Goal: Check status: Check status

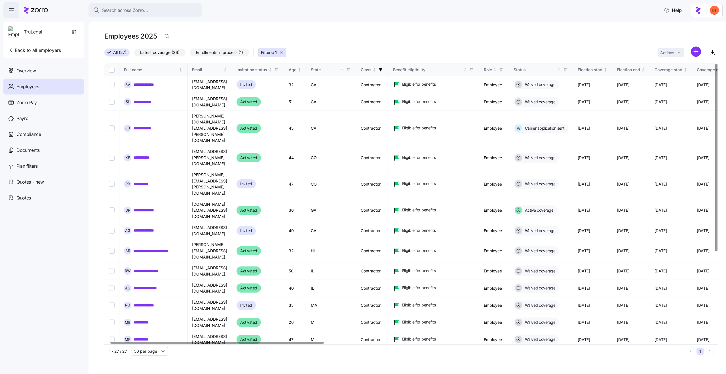
scroll to position [0, 16]
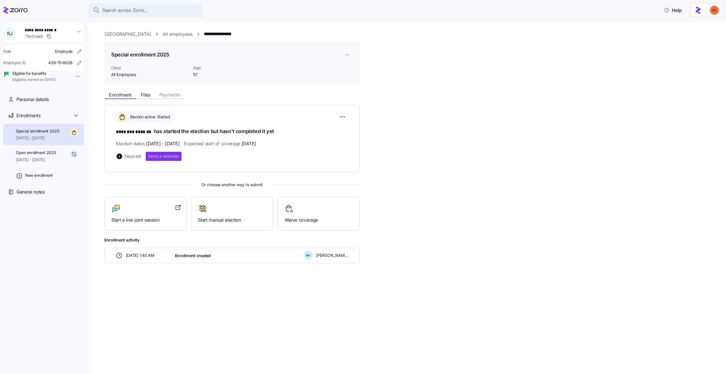
click at [144, 254] on span "10/09/2025 1:40 AM" at bounding box center [140, 255] width 29 height 6
click at [40, 163] on span "01/01/2025 - 09/30/2025" at bounding box center [36, 160] width 40 height 6
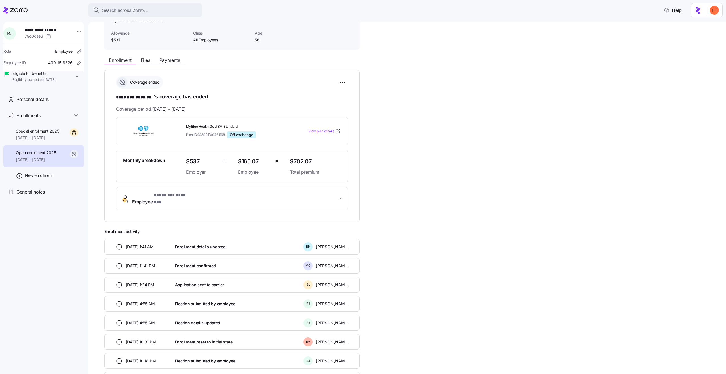
scroll to position [38, 0]
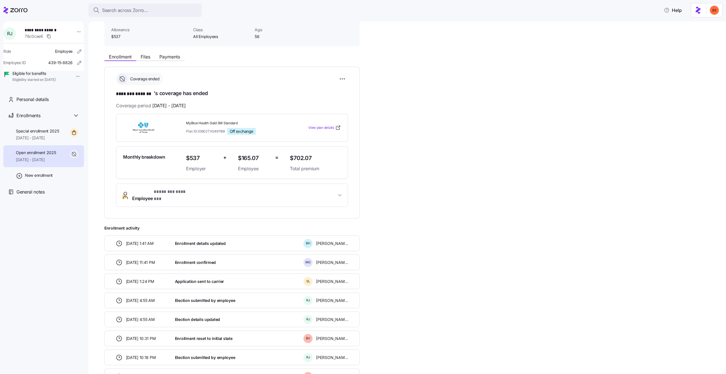
click at [210, 241] on span "Enrollment details updated" at bounding box center [200, 244] width 51 height 6
click at [200, 241] on span "Enrollment details updated" at bounding box center [200, 244] width 51 height 6
click at [47, 141] on span "11/01/2025 - 12/31/2025" at bounding box center [37, 138] width 43 height 6
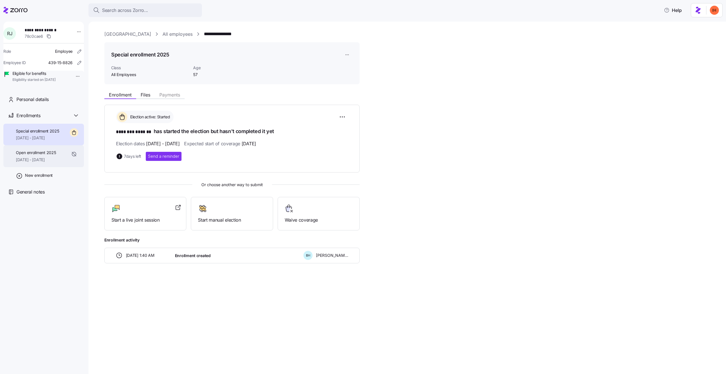
click at [47, 155] on span "Open enrollment 2025" at bounding box center [36, 153] width 40 height 6
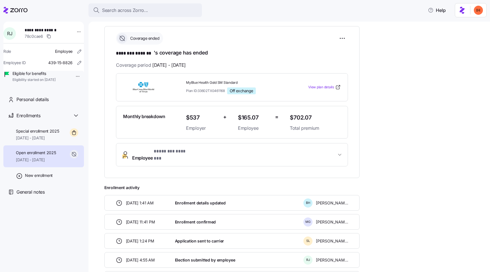
scroll to position [79, 0]
